Goal: Task Accomplishment & Management: Manage account settings

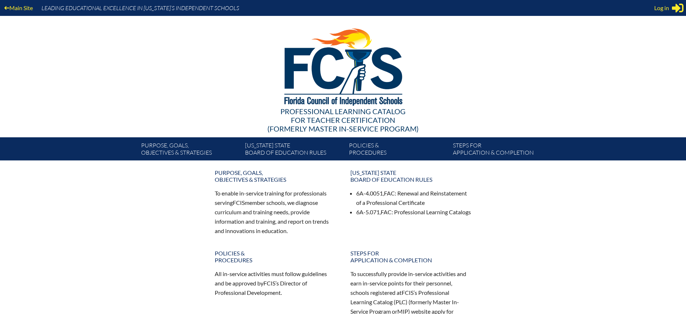
type input "[EMAIL_ADDRESS][DOMAIN_NAME]"
click at [653, 5] on div "Main Site Leading Educational Excellence in [US_STATE]’s Independent Schools" at bounding box center [343, 8] width 686 height 16
click at [656, 9] on span "Log in" at bounding box center [661, 8] width 15 height 9
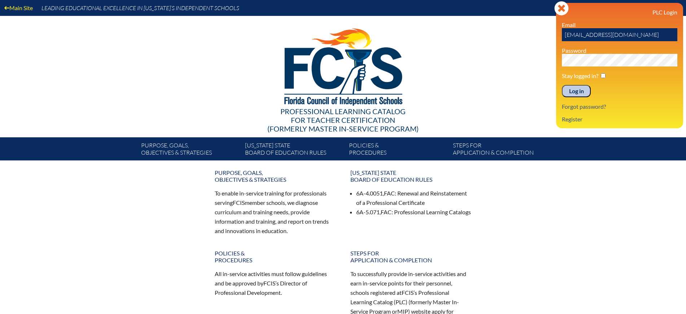
click at [578, 92] on input "Log in" at bounding box center [576, 91] width 29 height 12
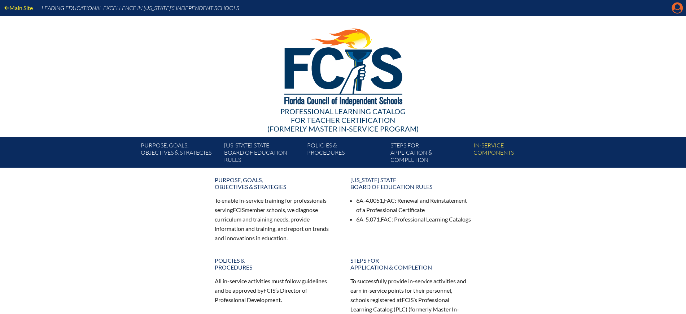
click at [676, 6] on icon "Manage Account" at bounding box center [677, 8] width 12 height 12
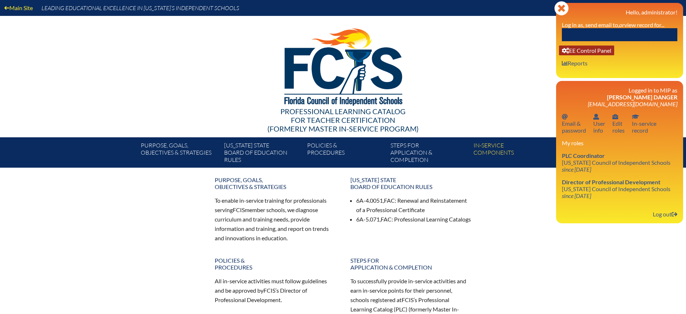
click at [593, 52] on link "User info EE Control Panel" at bounding box center [586, 50] width 55 height 10
